Goal: Task Accomplishment & Management: Use online tool/utility

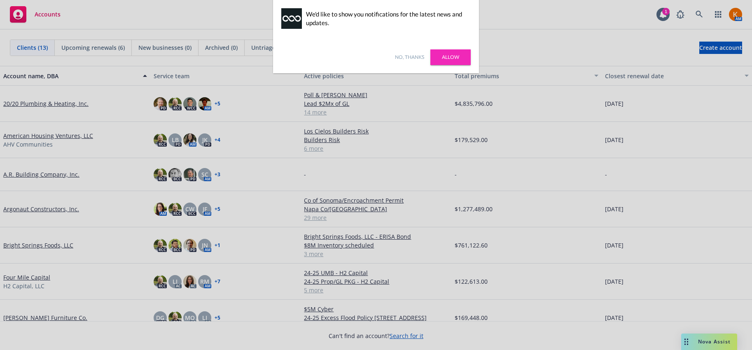
click at [432, 57] on link "Allow" at bounding box center [450, 57] width 40 height 16
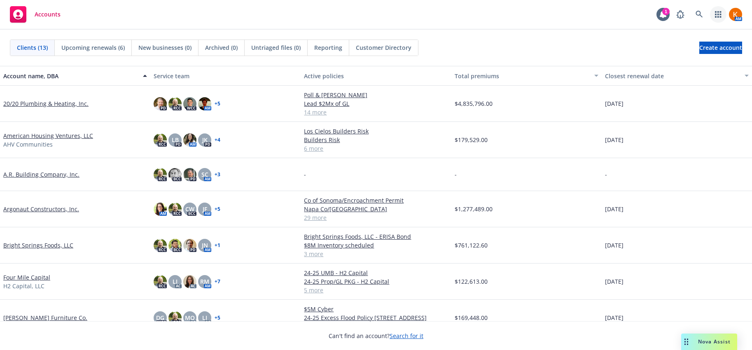
click at [715, 14] on icon "button" at bounding box center [718, 14] width 6 height 7
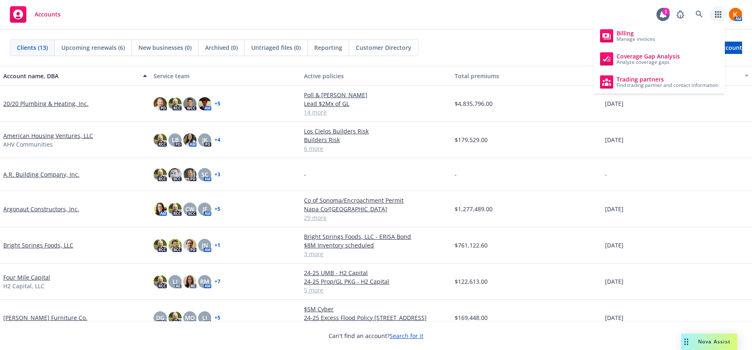
click at [558, 12] on div "Accounts 1 AM" at bounding box center [376, 15] width 752 height 30
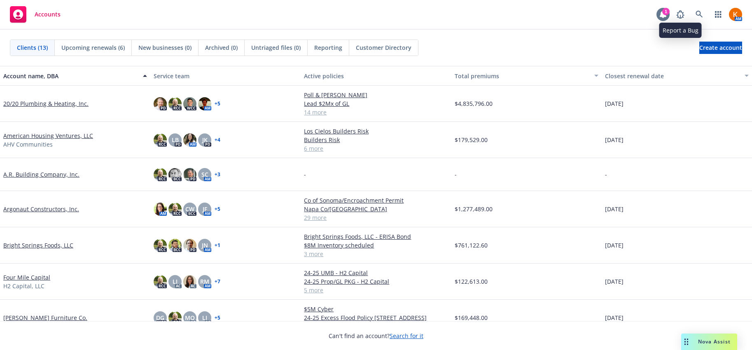
click at [667, 12] on div "1" at bounding box center [665, 11] width 7 height 7
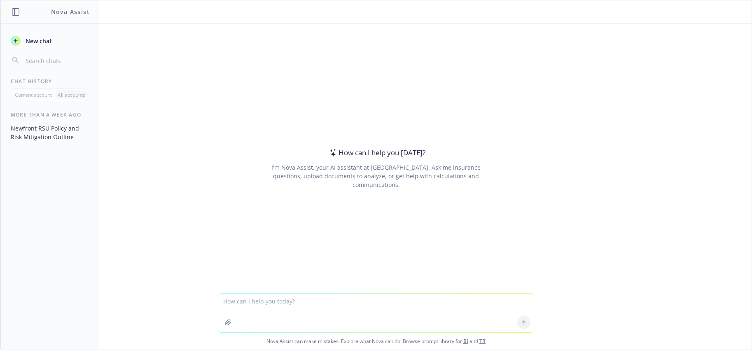
click at [34, 45] on button "New chat" at bounding box center [49, 40] width 85 height 15
click at [404, 302] on textarea "Create a resignation letter with severence demands and retention ov vest stock …" at bounding box center [375, 313] width 315 height 39
type textarea "Create a resignation letter with severence demands and retention of vest stock …"
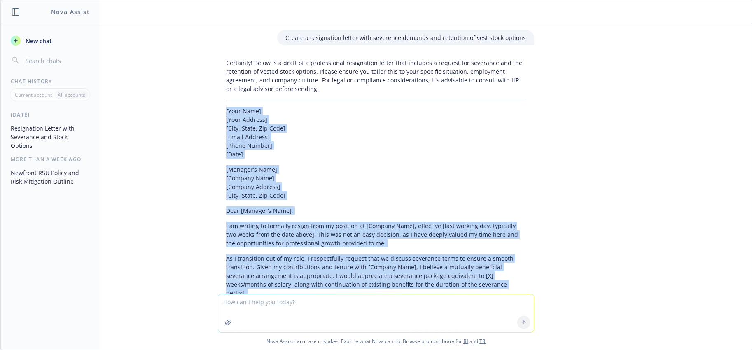
drag, startPoint x: 253, startPoint y: 217, endPoint x: 207, endPoint y: 114, distance: 112.8
click at [211, 114] on div "Certainly! Below is a draft of a professional resignation letter that includes …" at bounding box center [375, 275] width 329 height 441
copy div "[Lore Ipsu] [Dolo Sitamet] [Cons, Adipi, Eli Sedd] [Eiusm Tempori] [Utlab Etdol…"
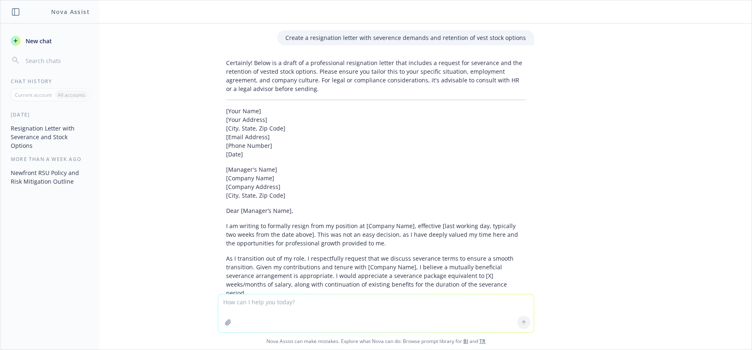
click at [278, 101] on div "Certainly! Below is a draft of a professional resignation letter that includes …" at bounding box center [376, 268] width 316 height 426
